Goal: Navigation & Orientation: Find specific page/section

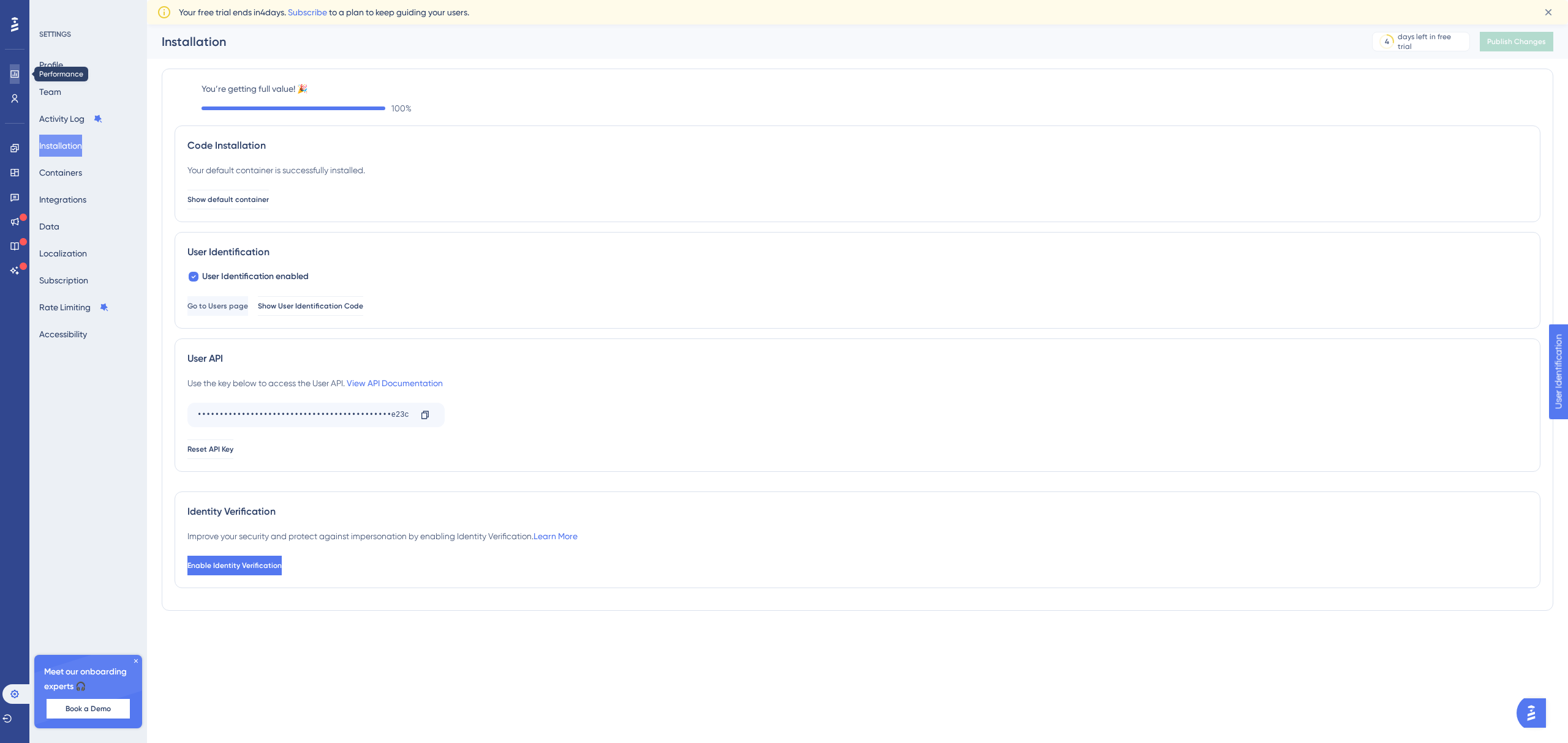
click at [0, 0] on icon at bounding box center [0, 0] width 0 height 0
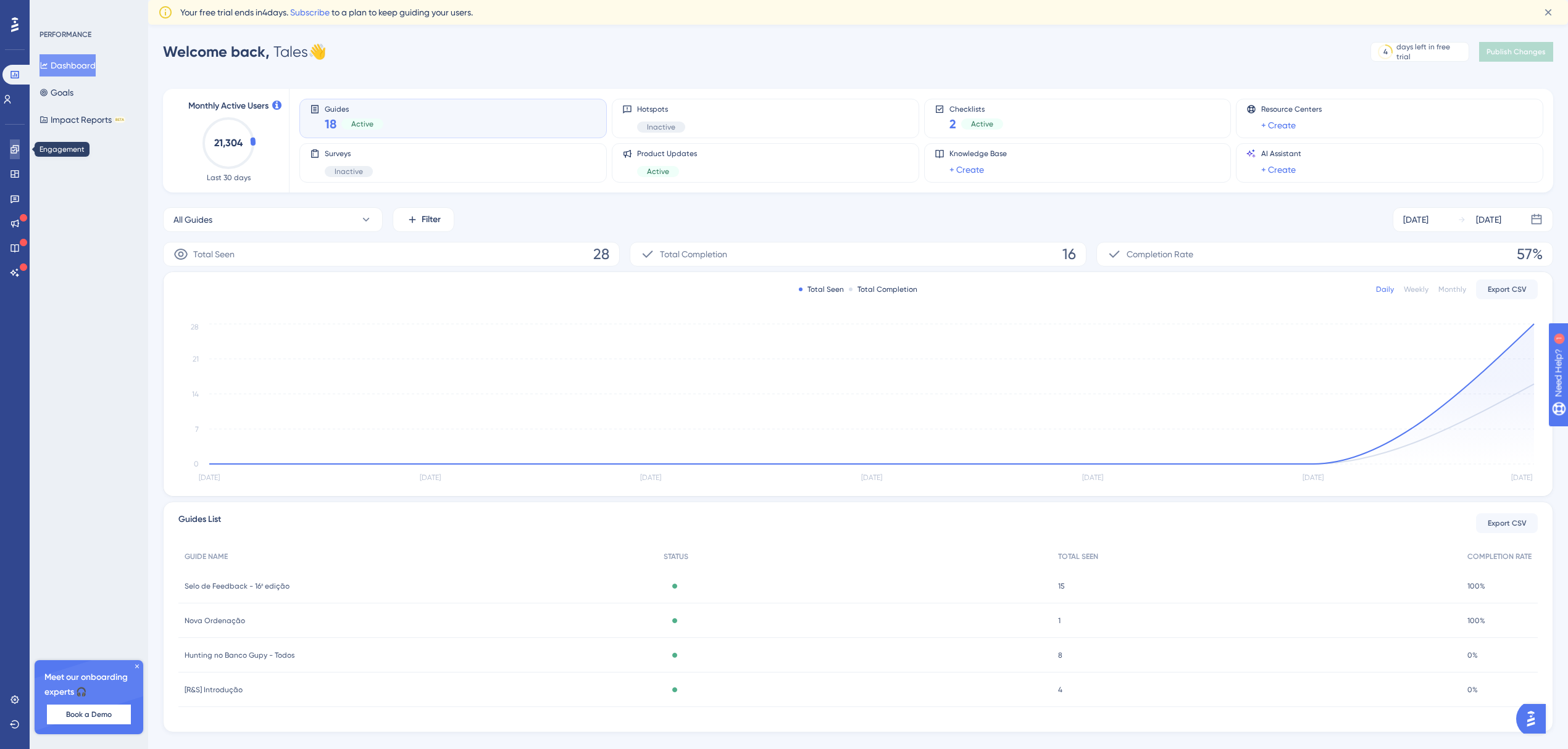
click at [0, 0] on link at bounding box center [0, 0] width 0 height 0
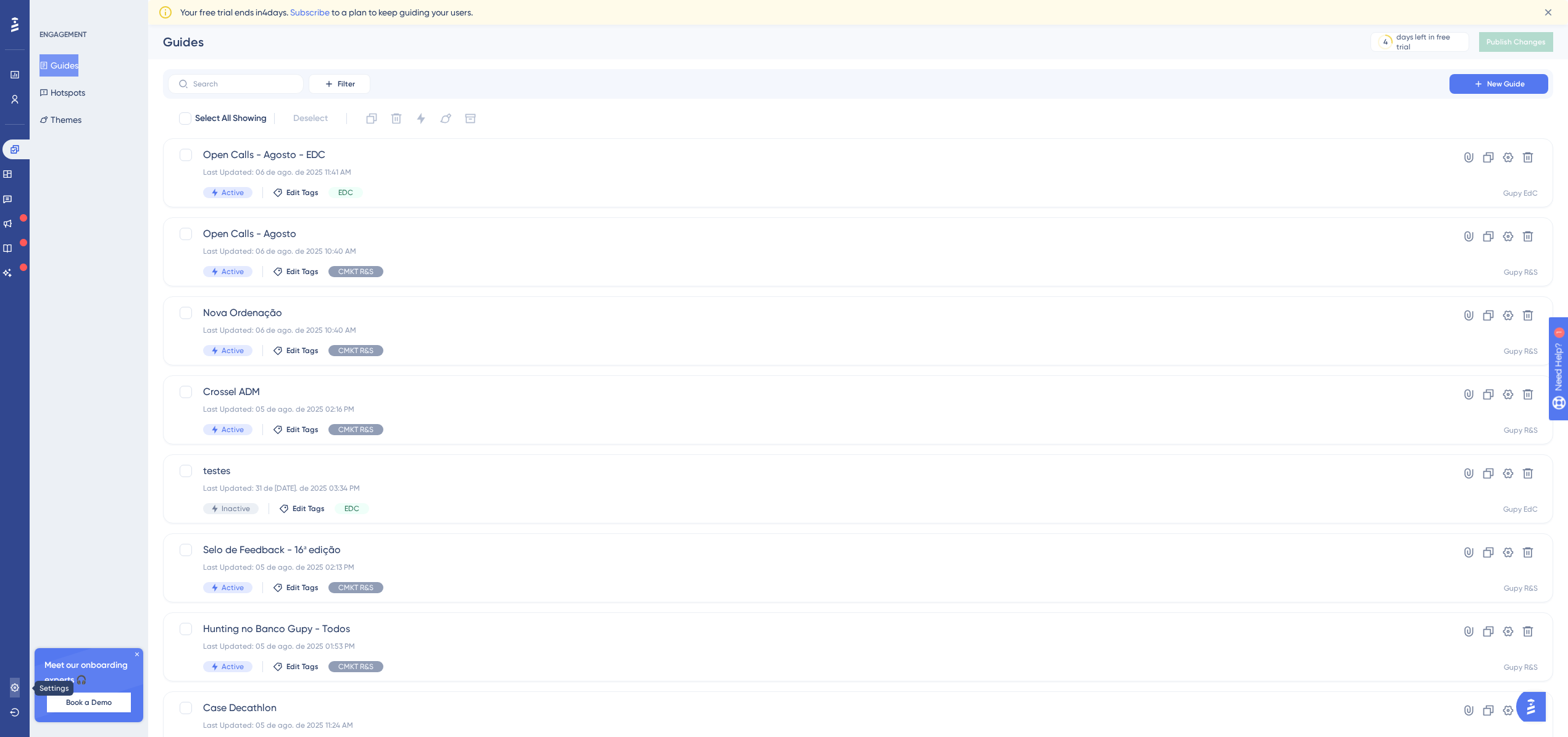
click at [13, 687] on icon at bounding box center [14, 688] width 9 height 9
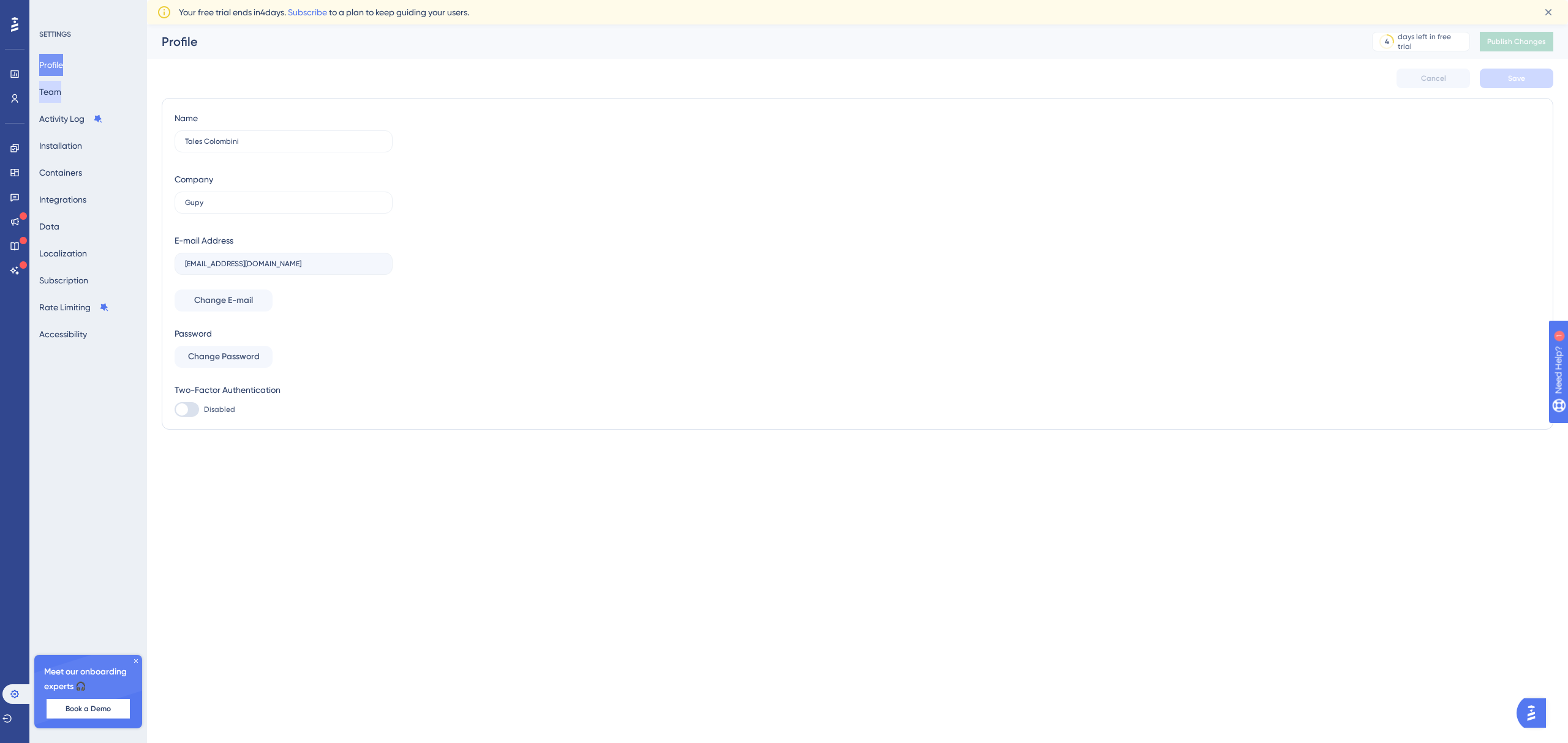
click at [62, 92] on button "Team" at bounding box center [50, 92] width 22 height 22
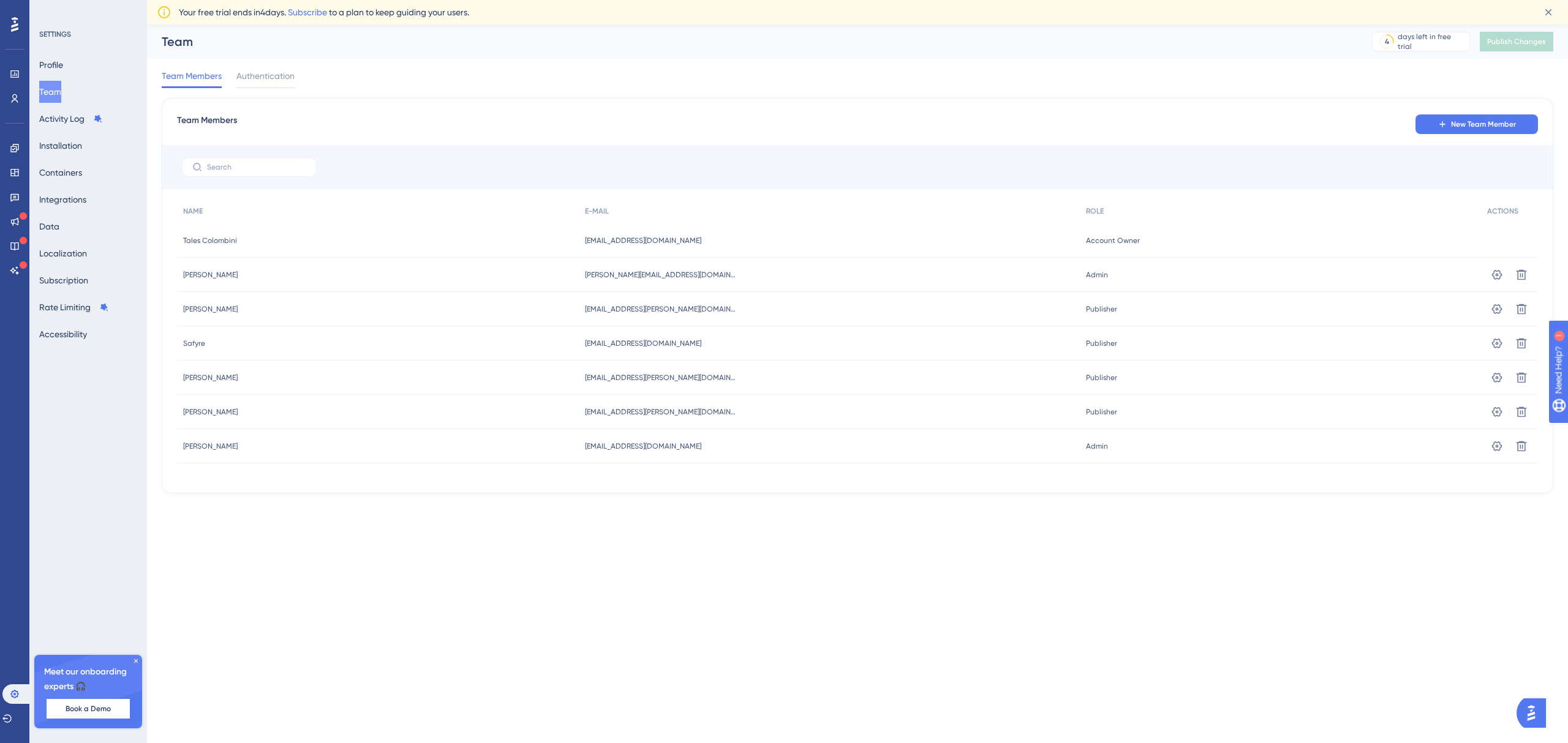
click at [69, 131] on div "Profile Team Activity Log Installation Containers Integrations Data Localizatio…" at bounding box center [89, 200] width 99 height 292
click at [66, 155] on button "Installation" at bounding box center [61, 146] width 43 height 22
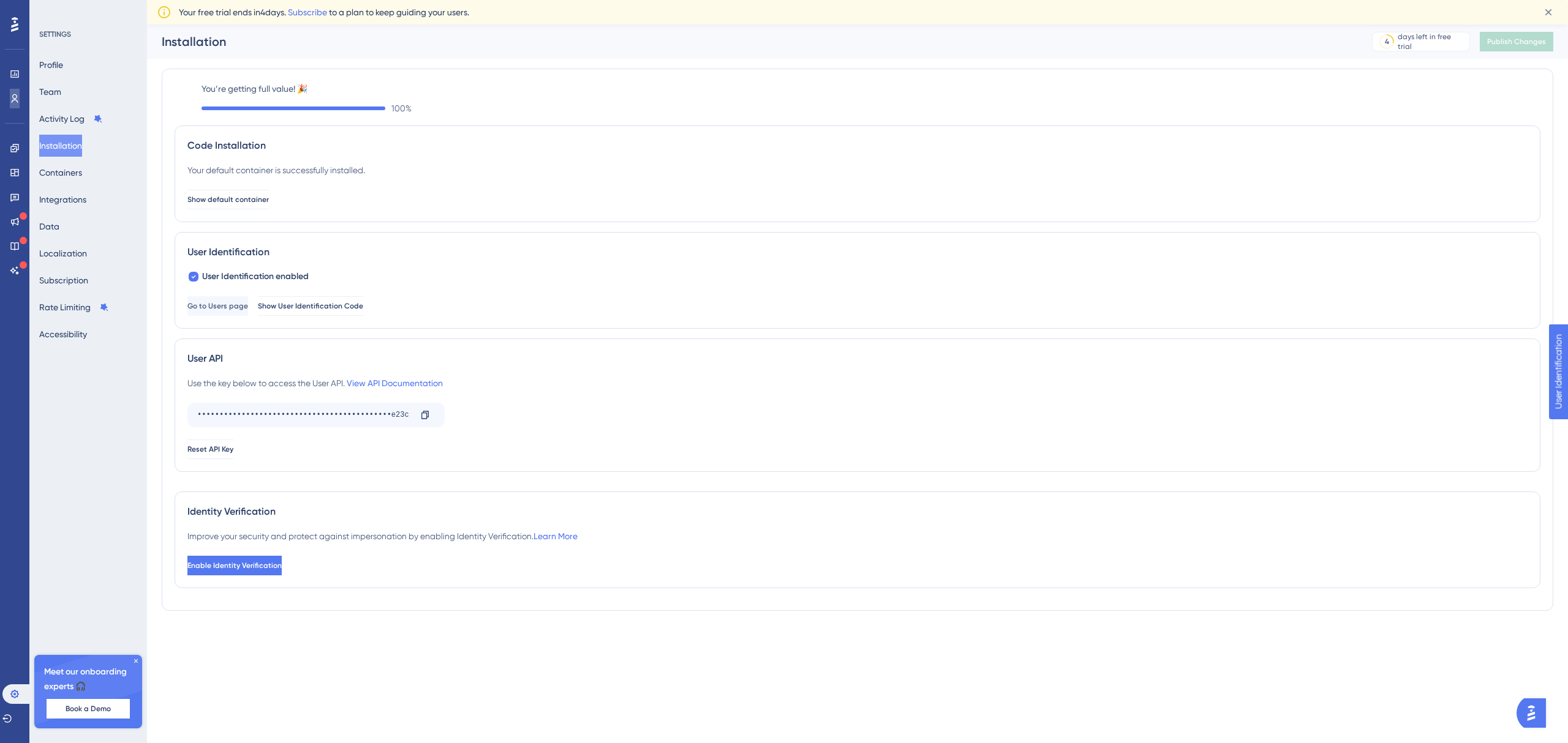
click at [9, 100] on link at bounding box center [14, 98] width 9 height 20
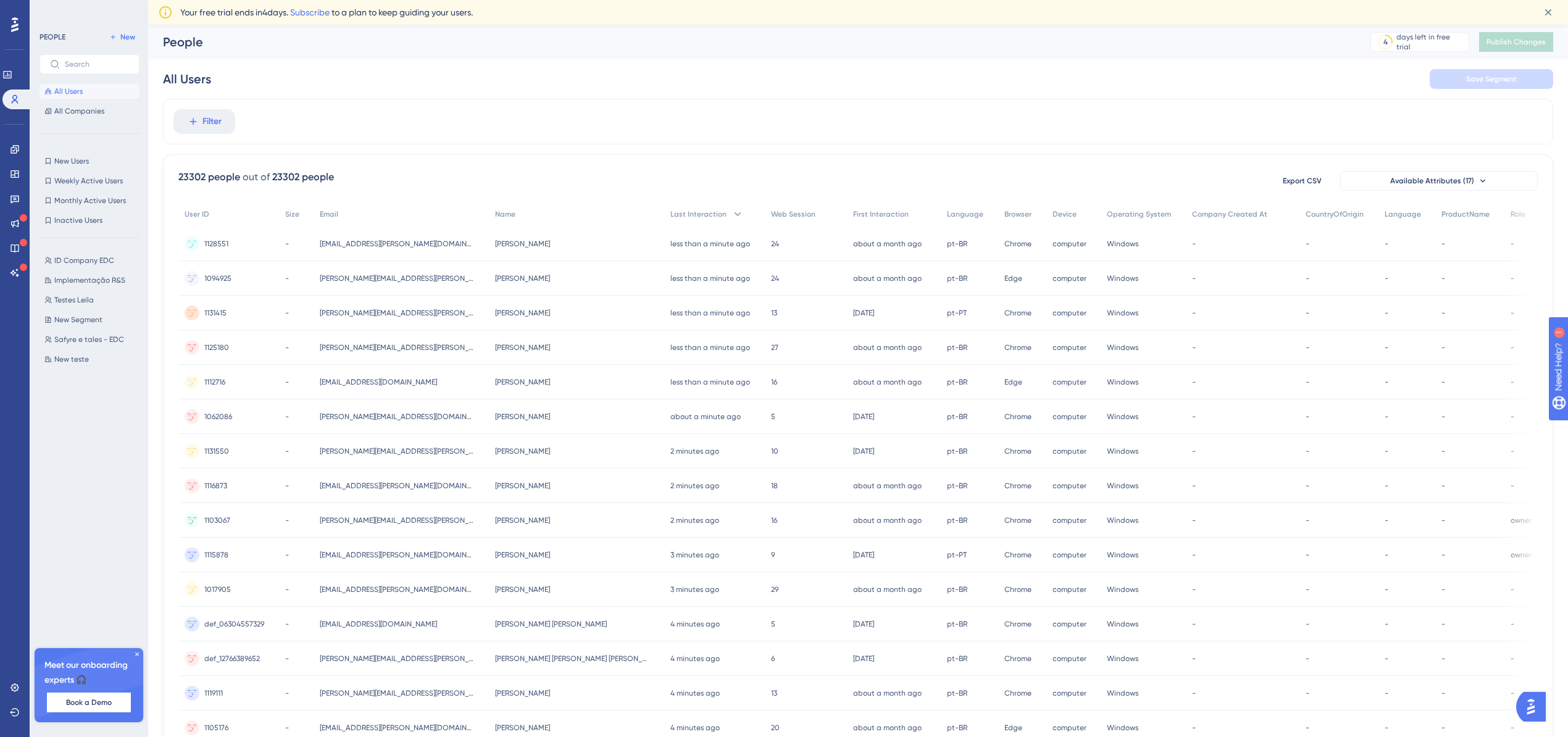
click at [946, 107] on div "Filter" at bounding box center [858, 122] width 1391 height 45
click at [222, 118] on button "Filter" at bounding box center [204, 122] width 62 height 25
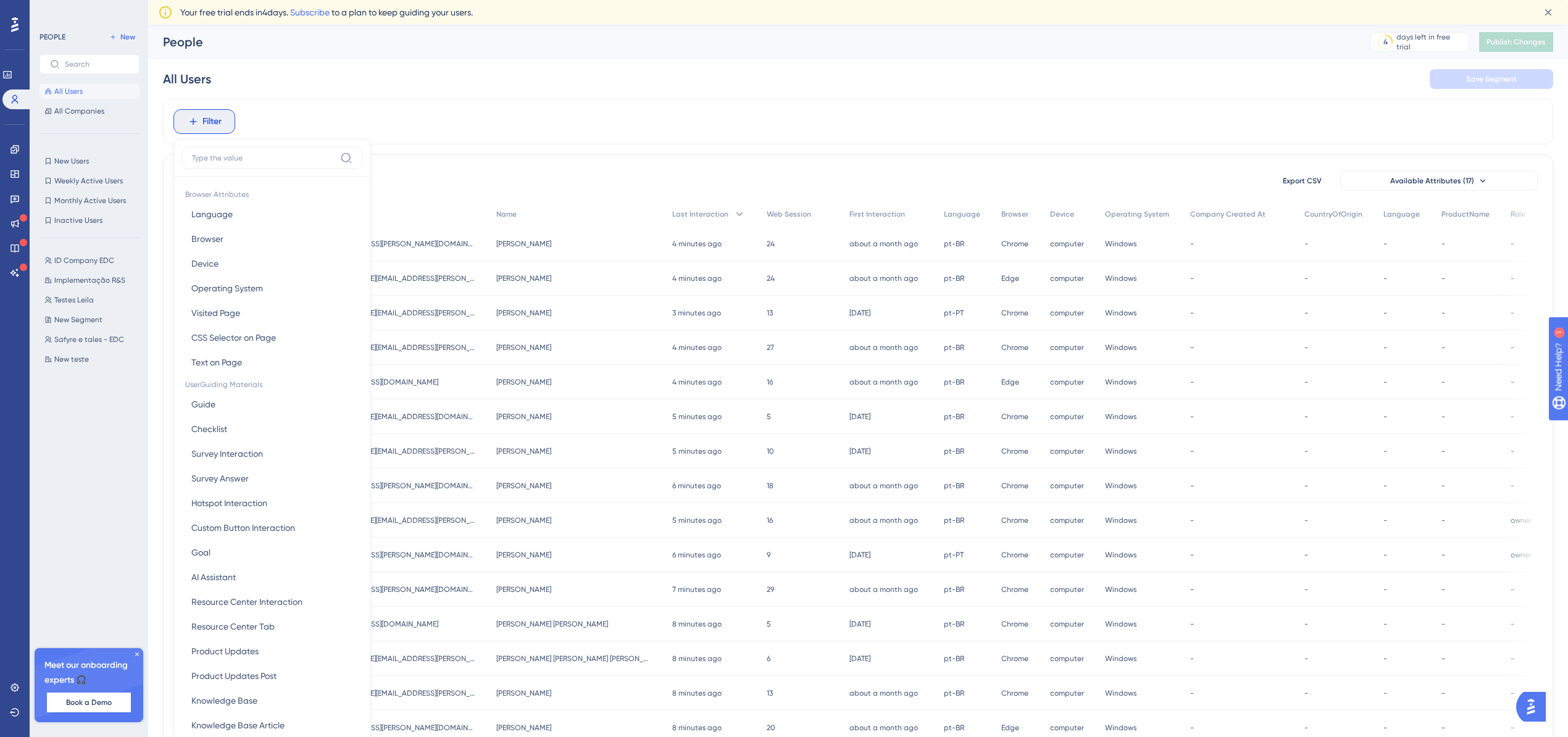
click at [472, 106] on div "Filter Browser Attributes Language Language Browser Browser Device Device Opera…" at bounding box center [858, 122] width 1391 height 45
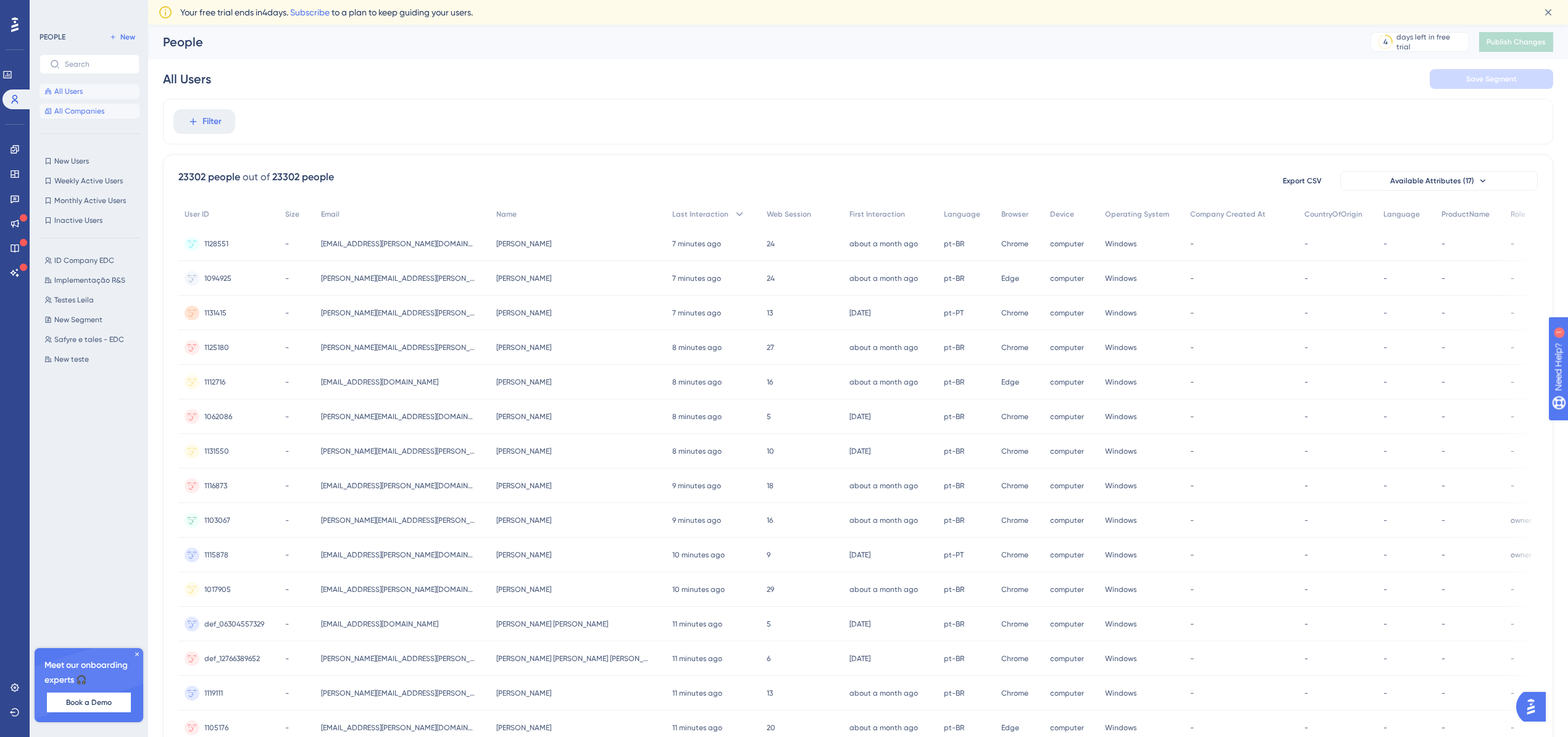
click at [82, 108] on span "All Companies" at bounding box center [79, 111] width 50 height 9
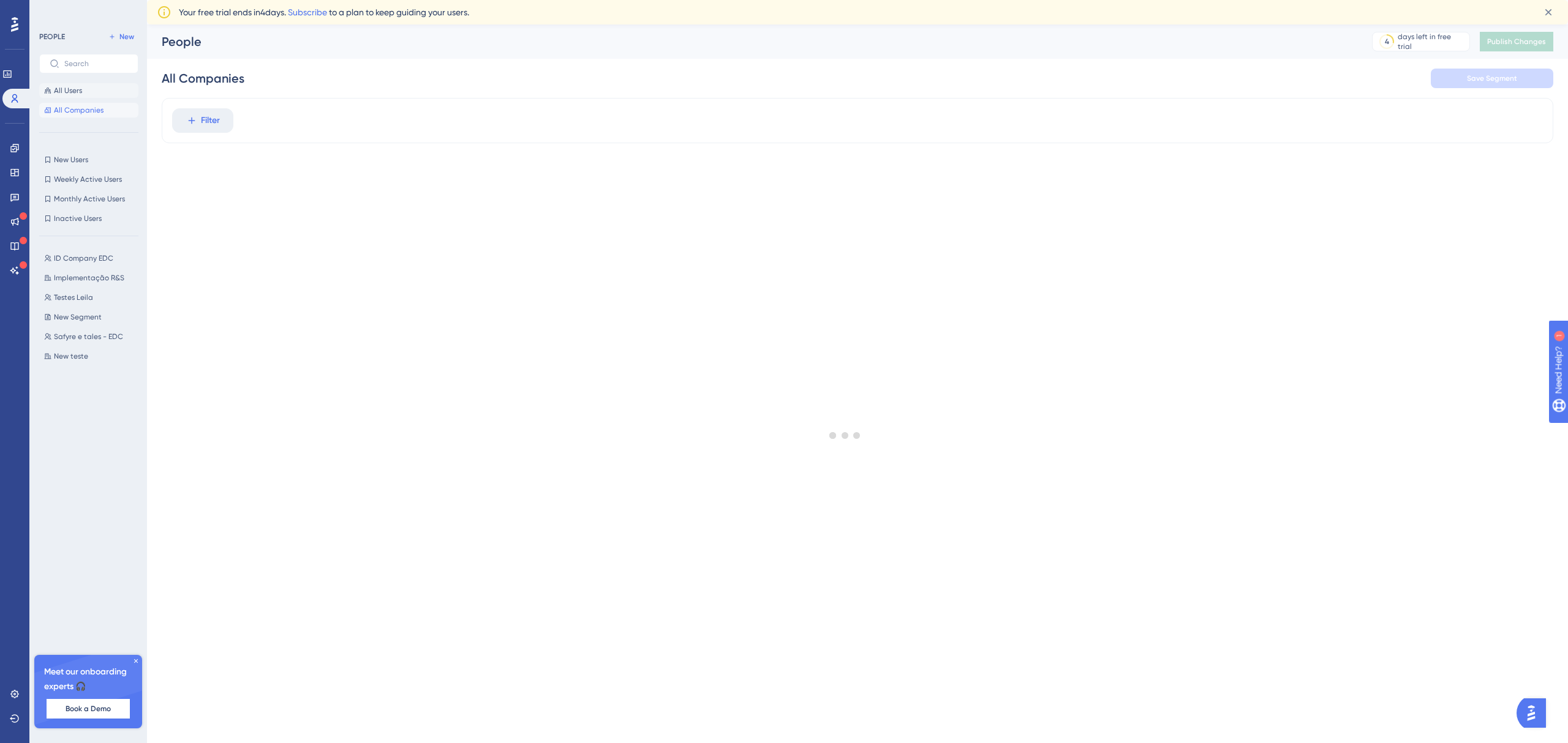
click at [84, 91] on button "All Users" at bounding box center [89, 91] width 99 height 15
